Goal: Entertainment & Leisure: Browse casually

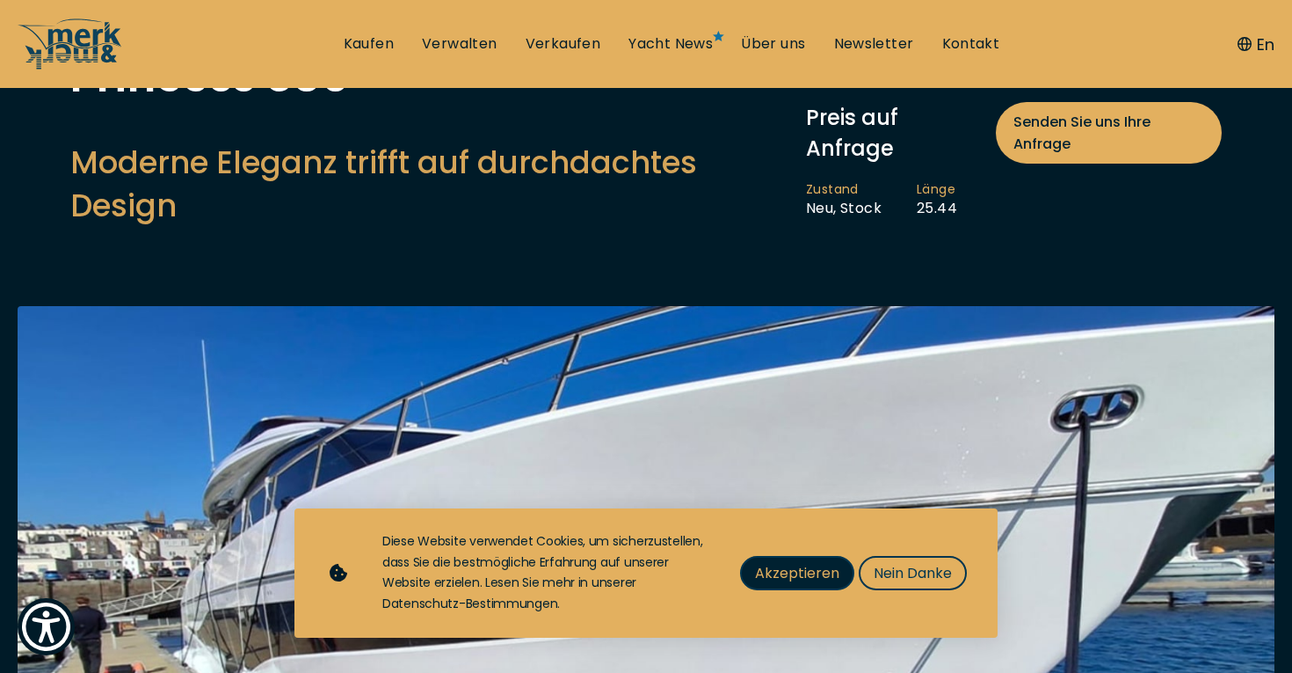
scroll to position [162, 0]
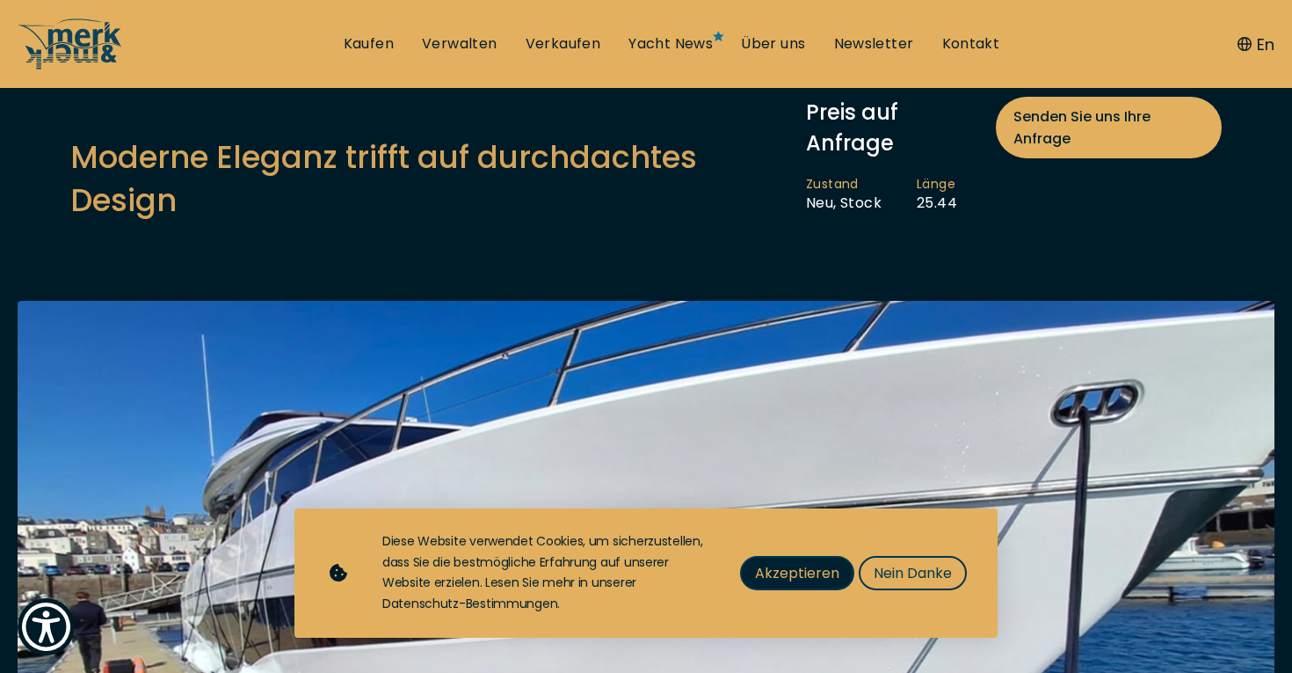
click at [792, 572] on span "Akzeptieren" at bounding box center [797, 573] width 84 height 22
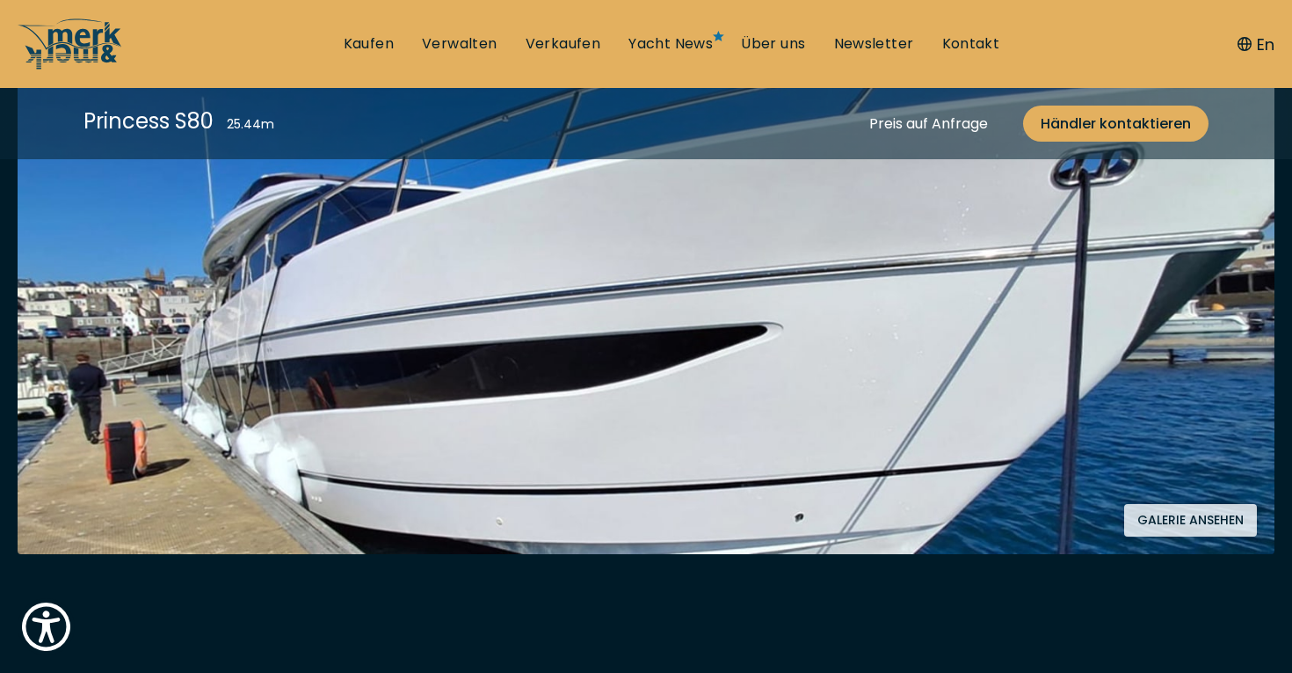
scroll to position [394, 0]
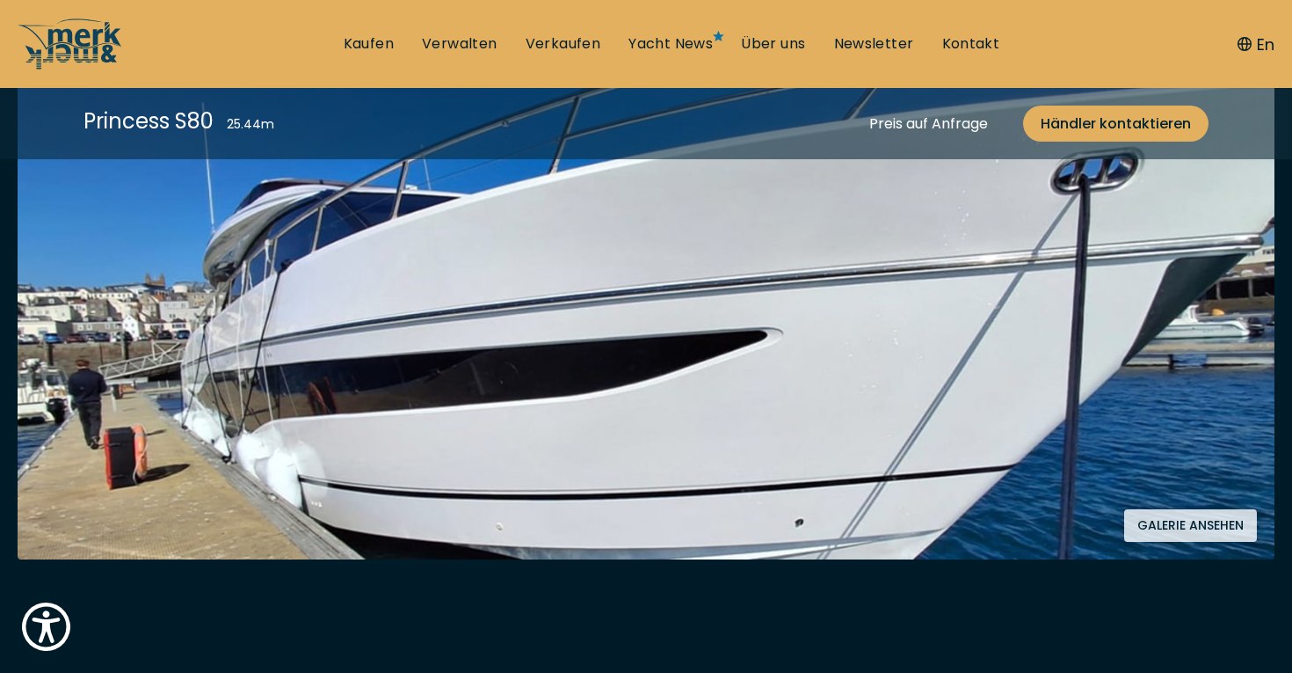
click at [1184, 520] on button "Galerie ansehen" at bounding box center [1190, 525] width 133 height 33
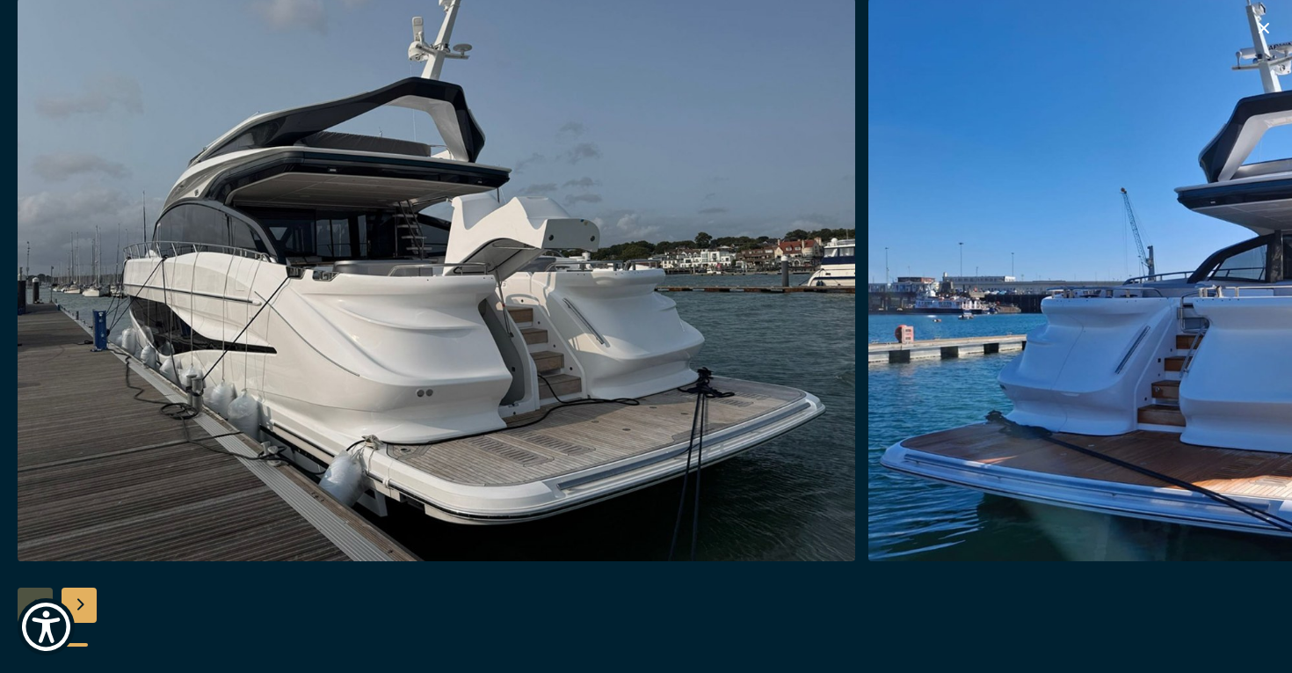
click at [88, 603] on div "Next slide" at bounding box center [79, 604] width 35 height 35
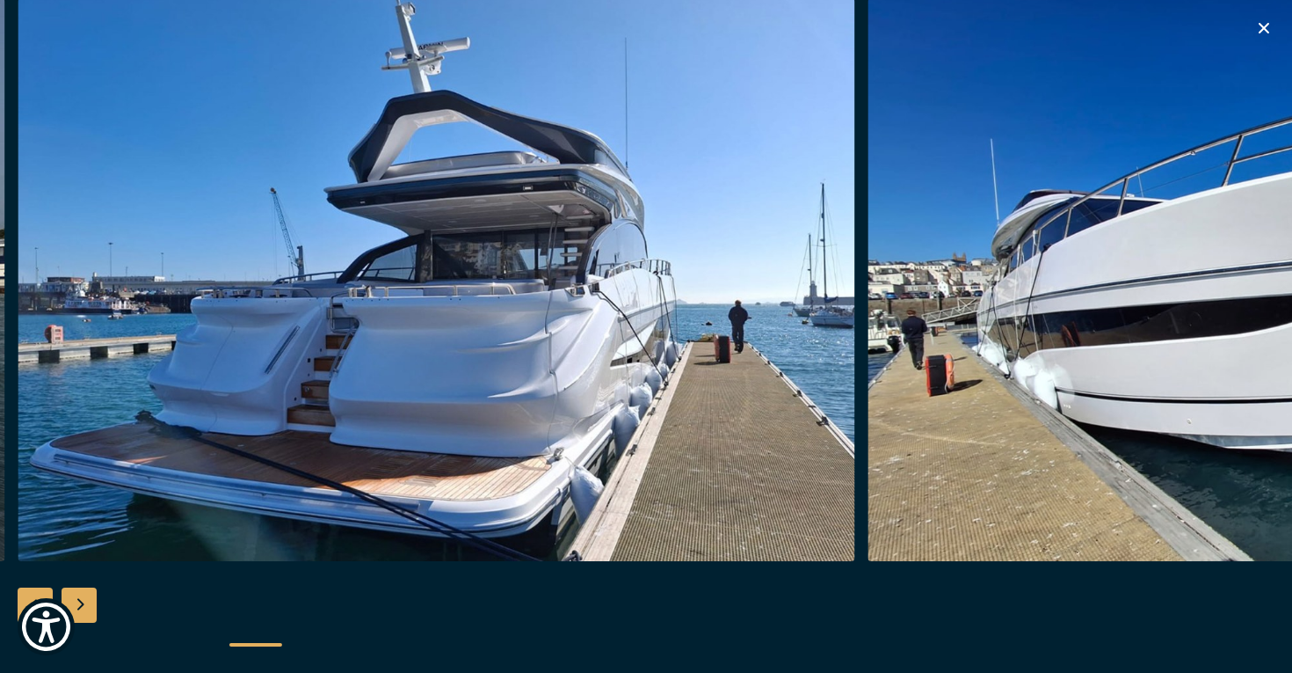
click at [87, 600] on div "Next slide" at bounding box center [79, 604] width 35 height 35
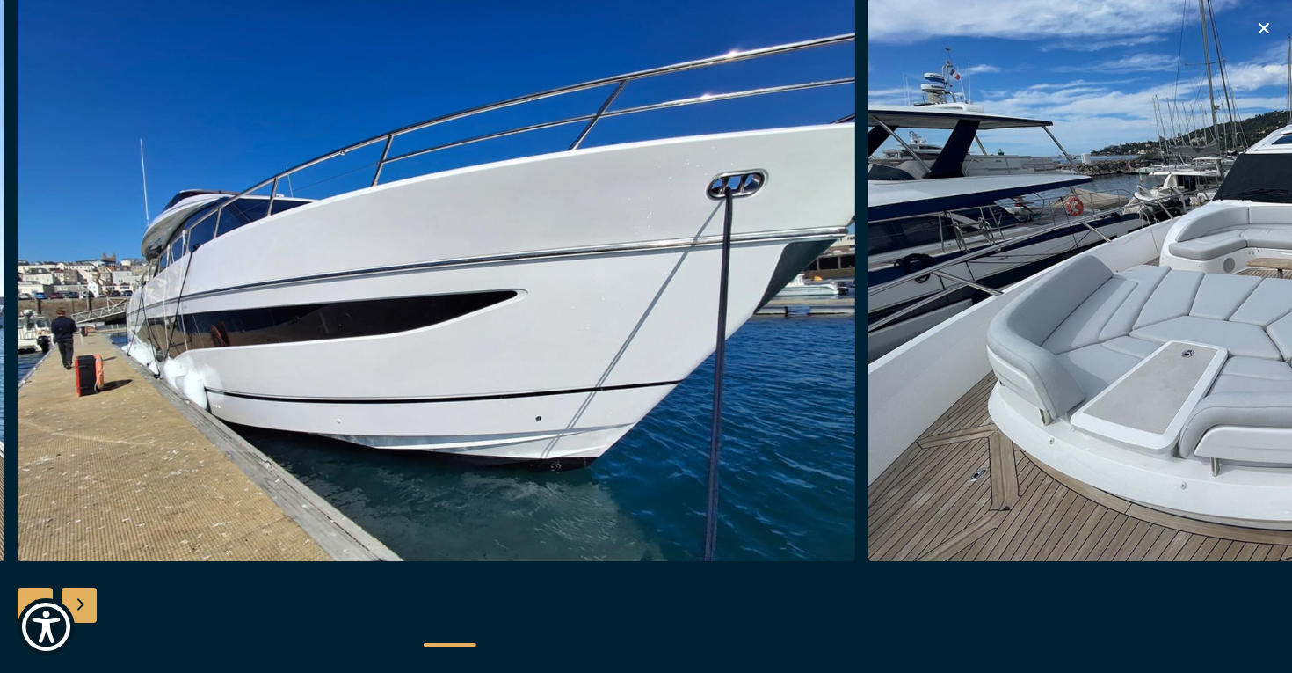
click at [87, 600] on div "Next slide" at bounding box center [79, 604] width 35 height 35
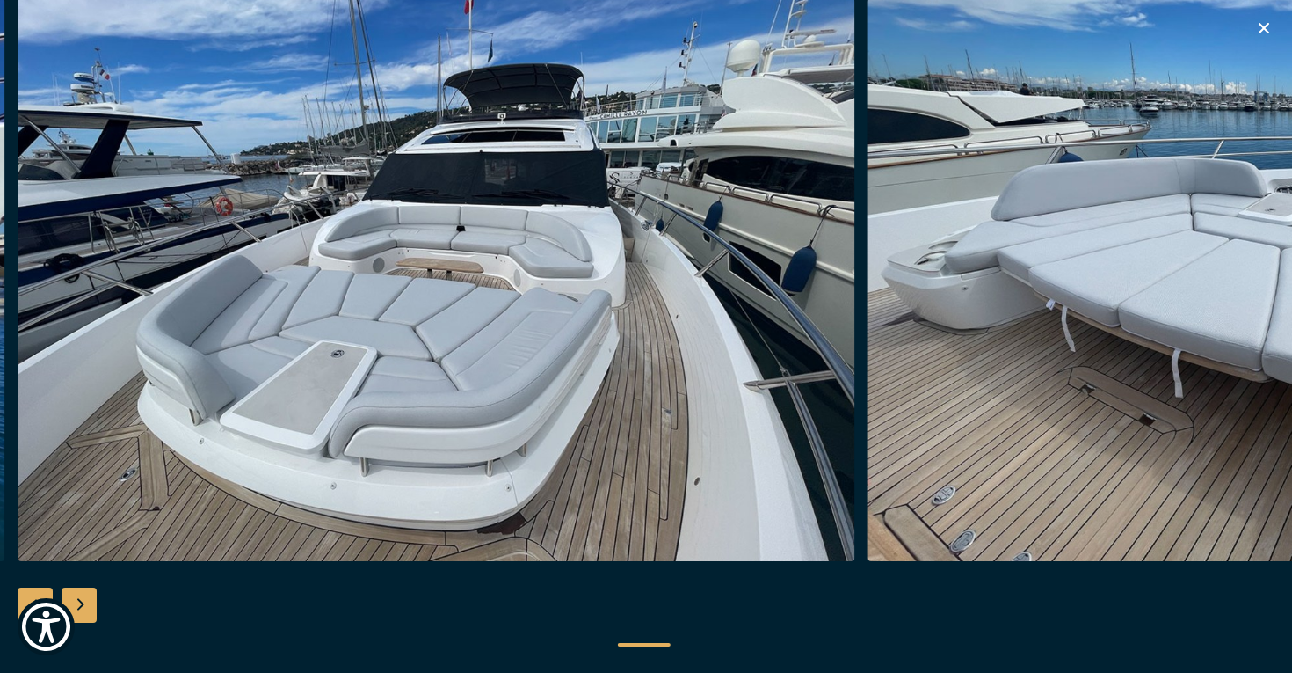
click at [87, 600] on div "Next slide" at bounding box center [79, 604] width 35 height 35
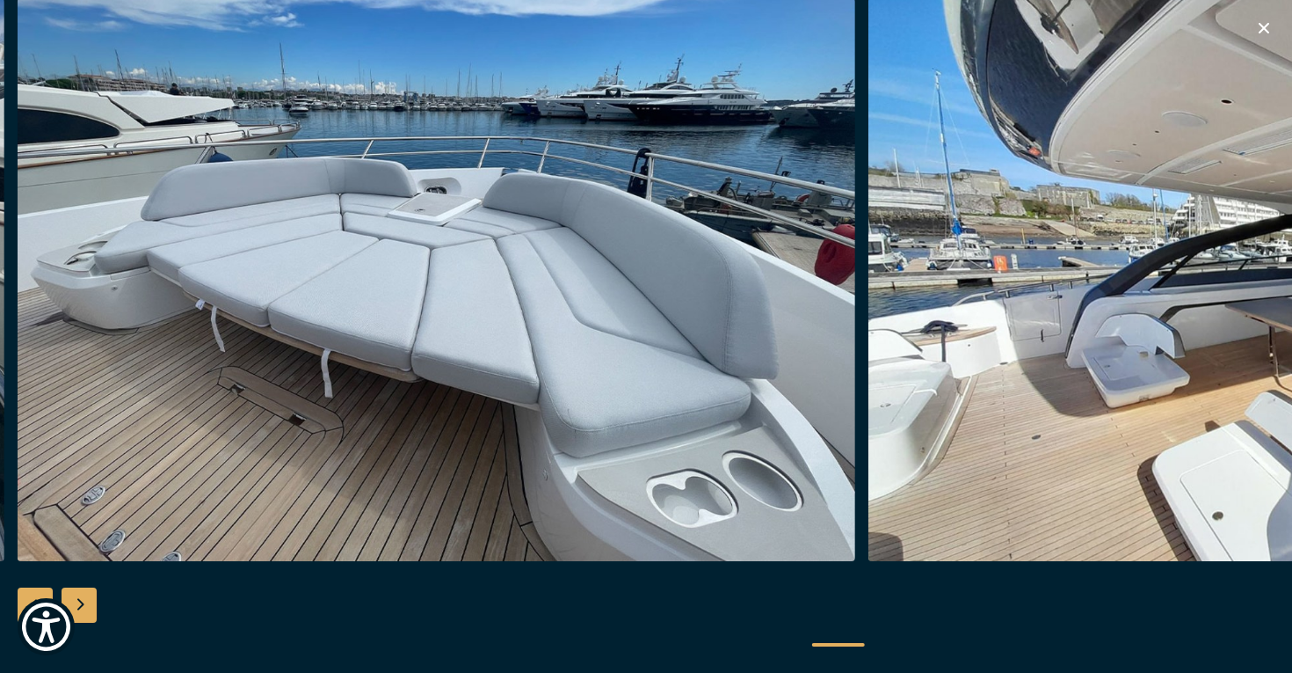
click at [87, 600] on div "Next slide" at bounding box center [79, 604] width 35 height 35
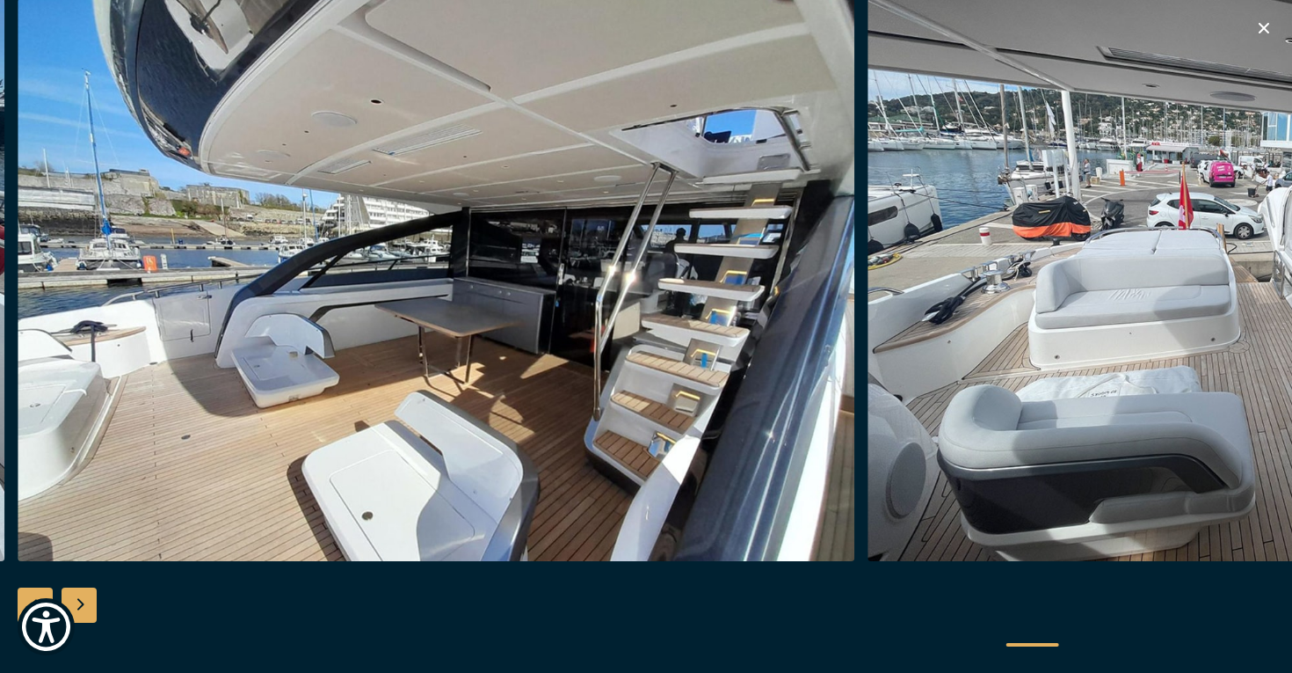
click at [87, 600] on div "Next slide" at bounding box center [79, 604] width 35 height 35
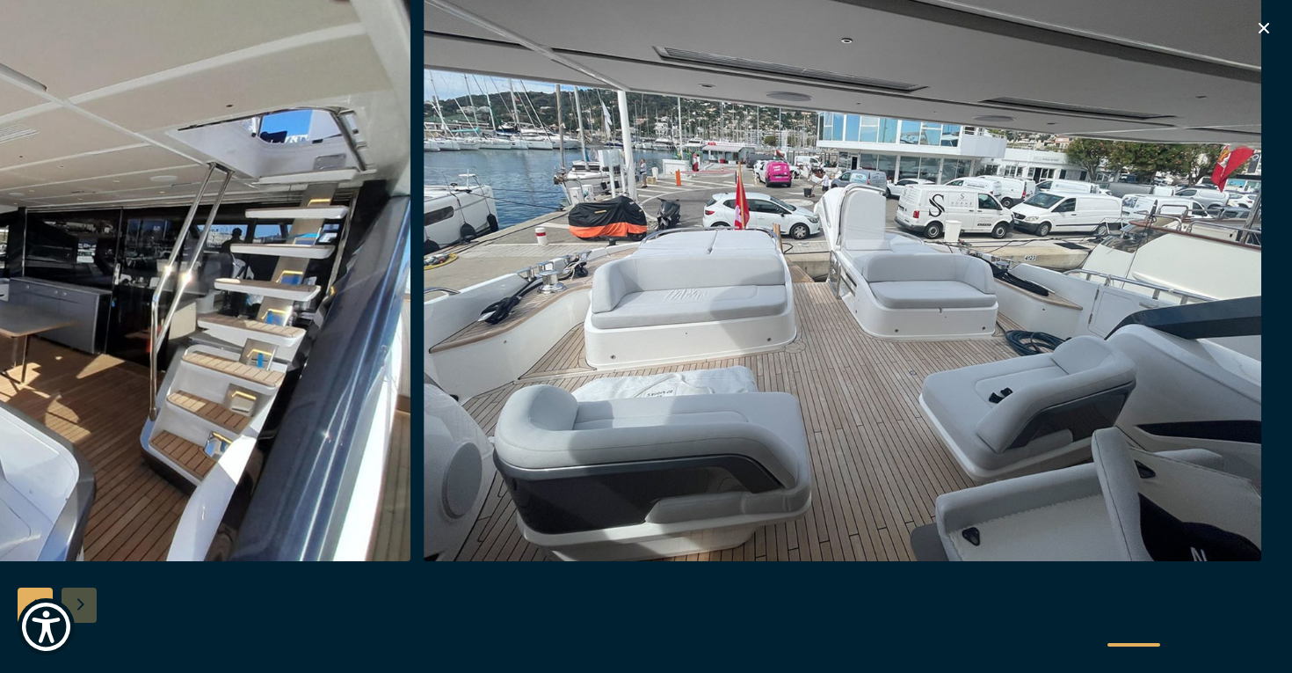
click at [87, 600] on div at bounding box center [646, 336] width 1292 height 677
click at [33, 600] on button "Barrierefreiheit" at bounding box center [46, 626] width 63 height 63
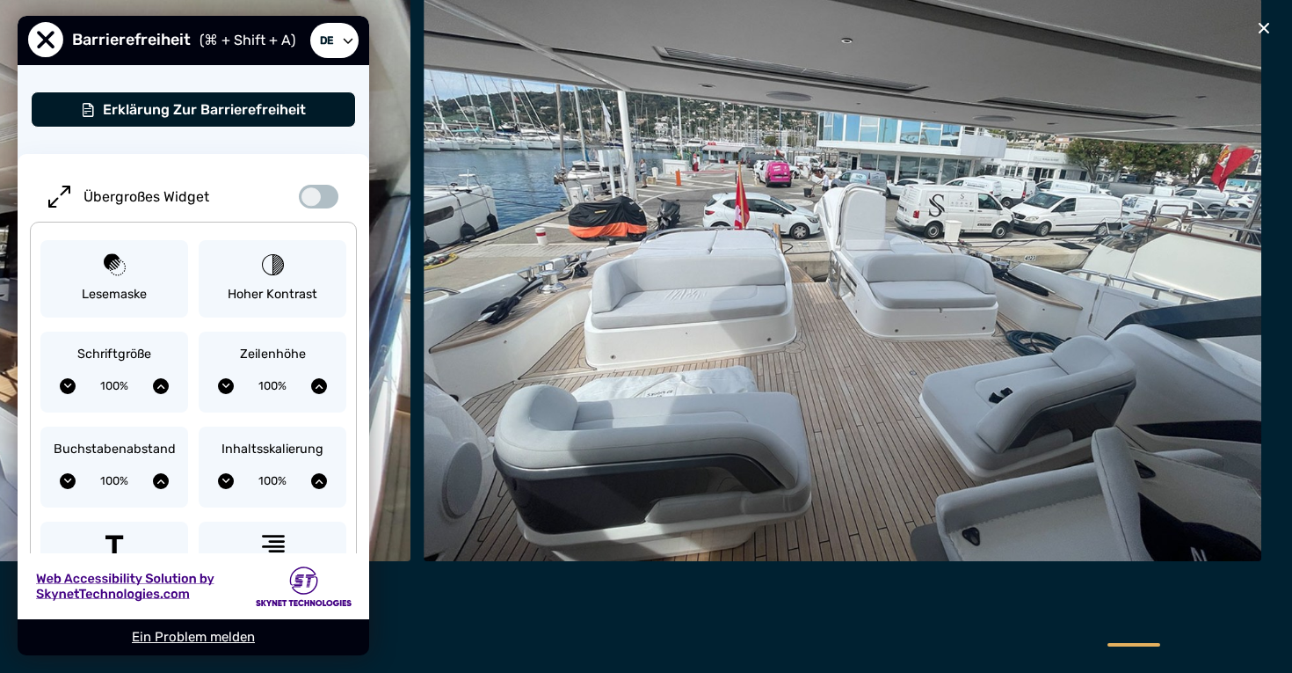
click at [496, 495] on img "button" at bounding box center [843, 279] width 838 height 563
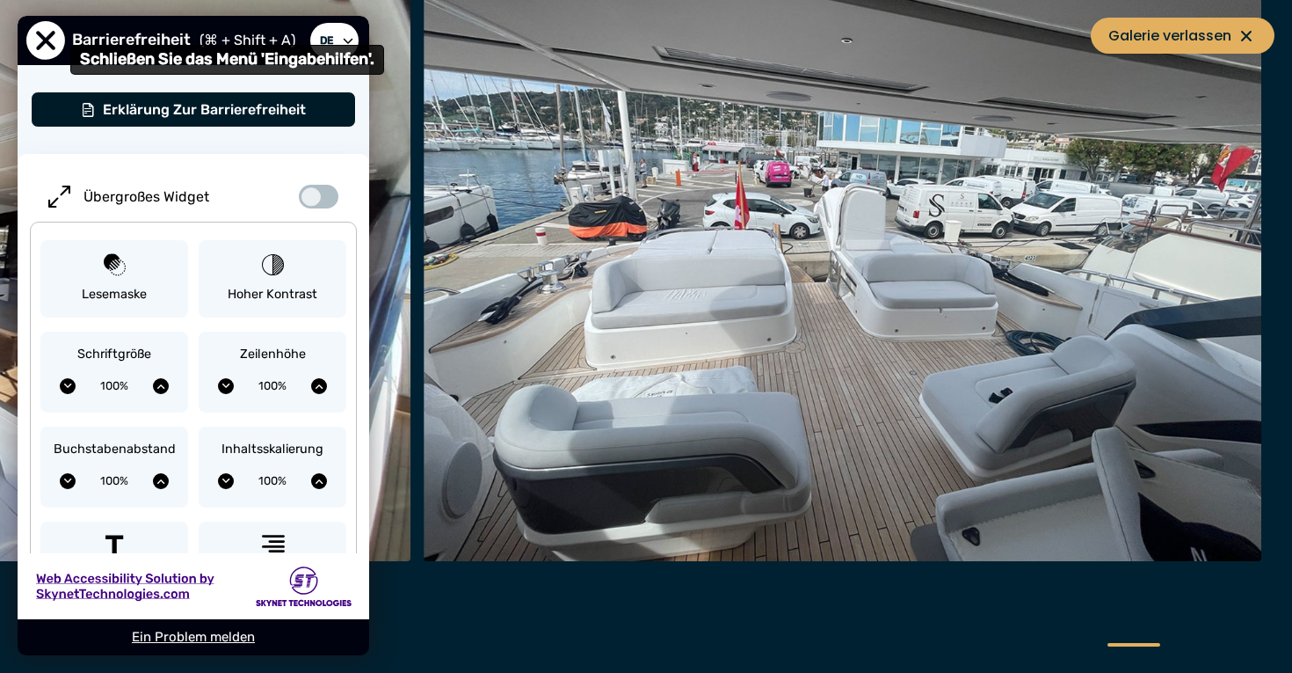
click at [40, 35] on span "Schließen Sie das Menü 'Eingabehilfen'." at bounding box center [45, 40] width 39 height 39
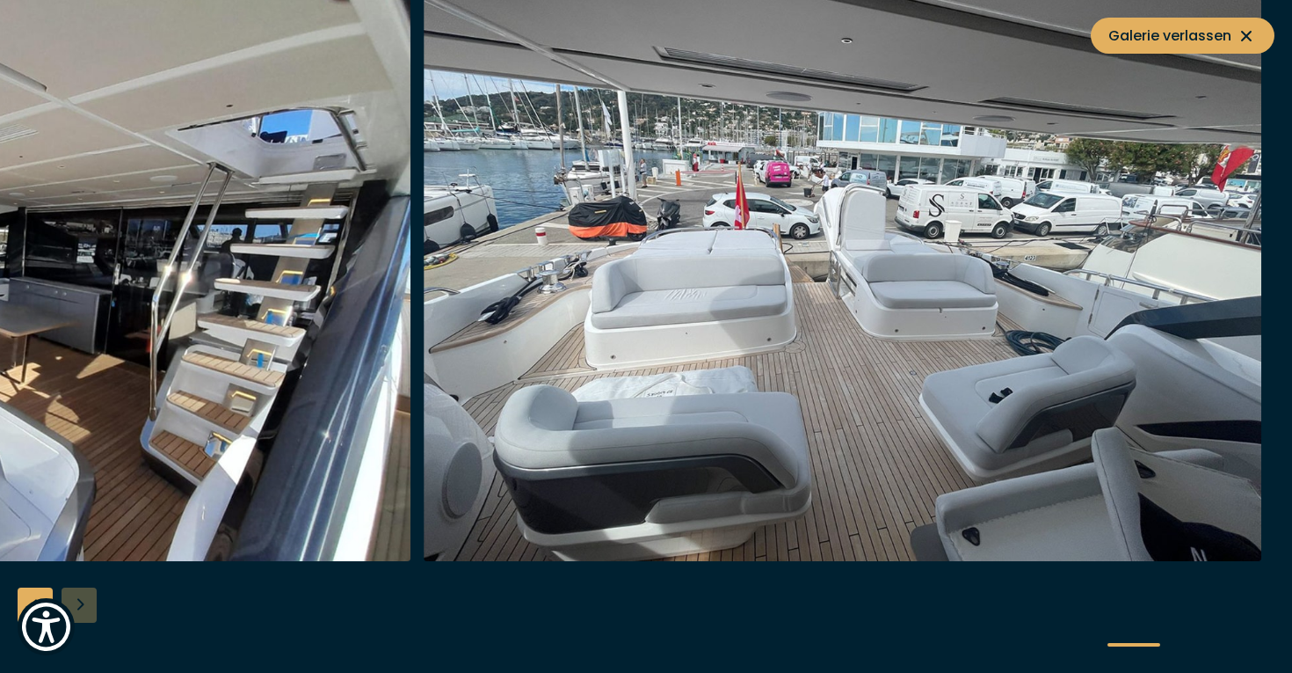
click at [25, 591] on div "Previous slide" at bounding box center [35, 604] width 35 height 35
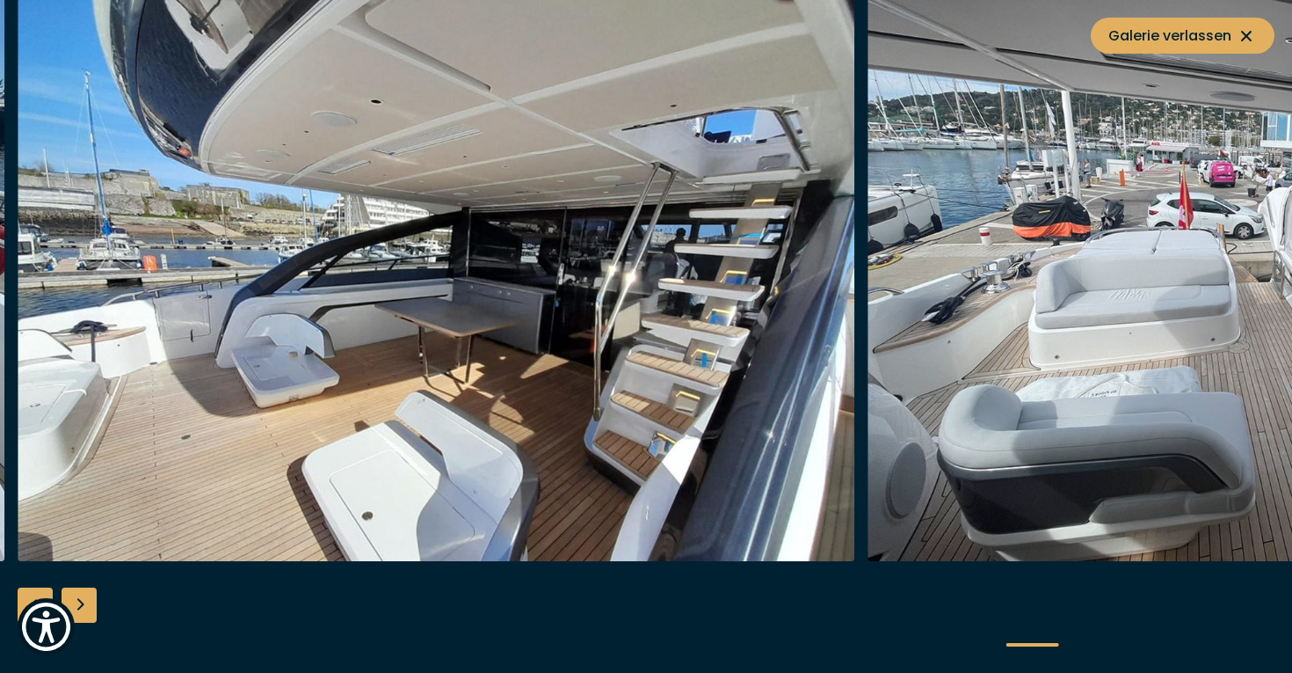
click at [30, 593] on div "Previous slide" at bounding box center [35, 604] width 35 height 35
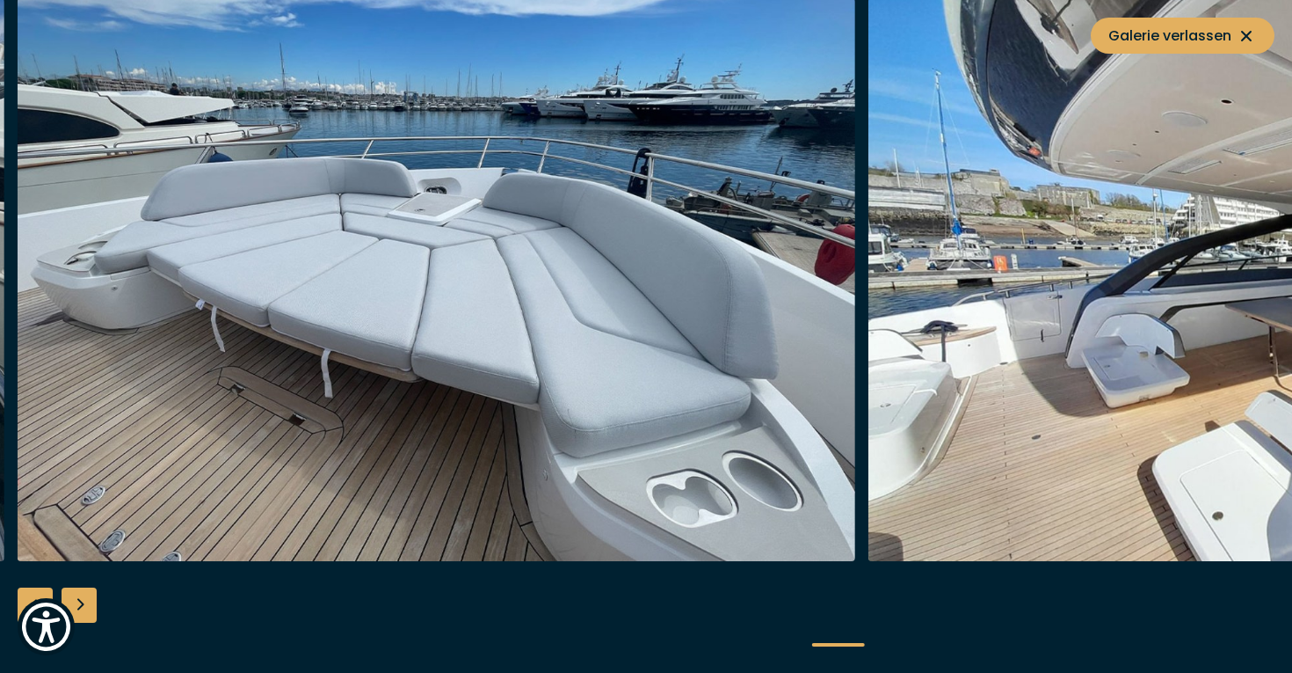
click at [30, 593] on div "Previous slide" at bounding box center [35, 604] width 35 height 35
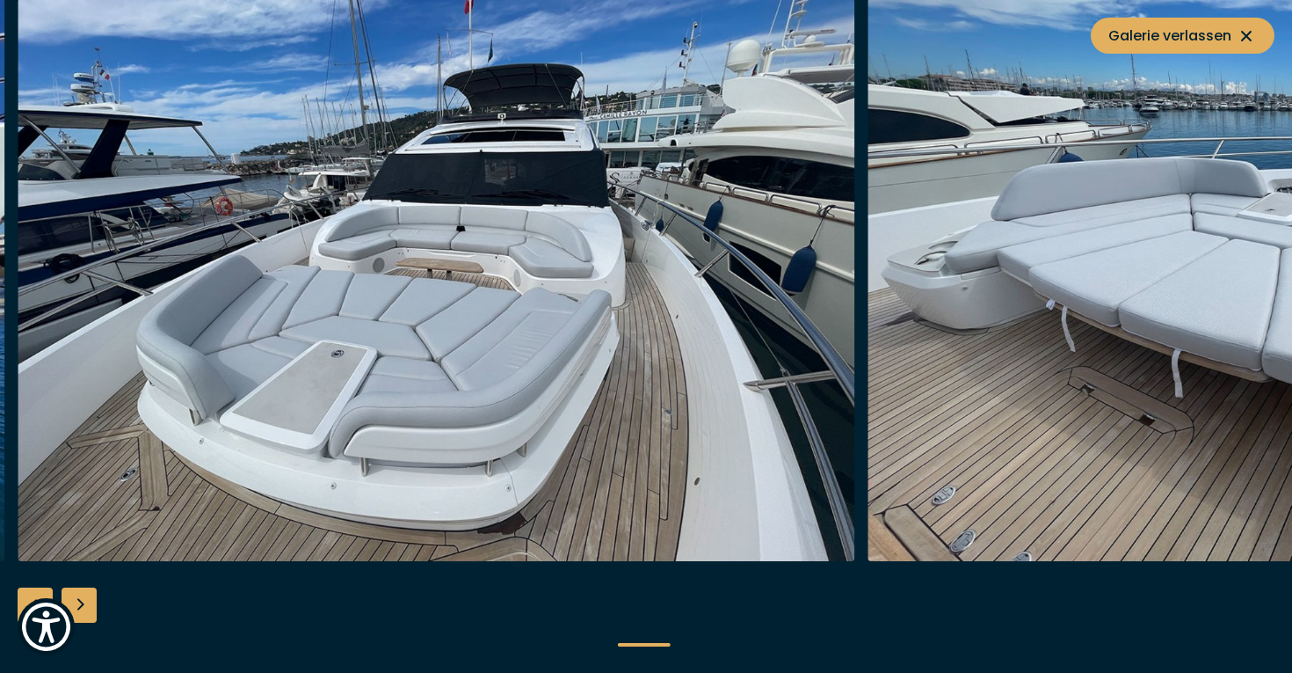
click at [29, 594] on div "Previous slide" at bounding box center [35, 604] width 35 height 35
